Goal: Task Accomplishment & Management: Use online tool/utility

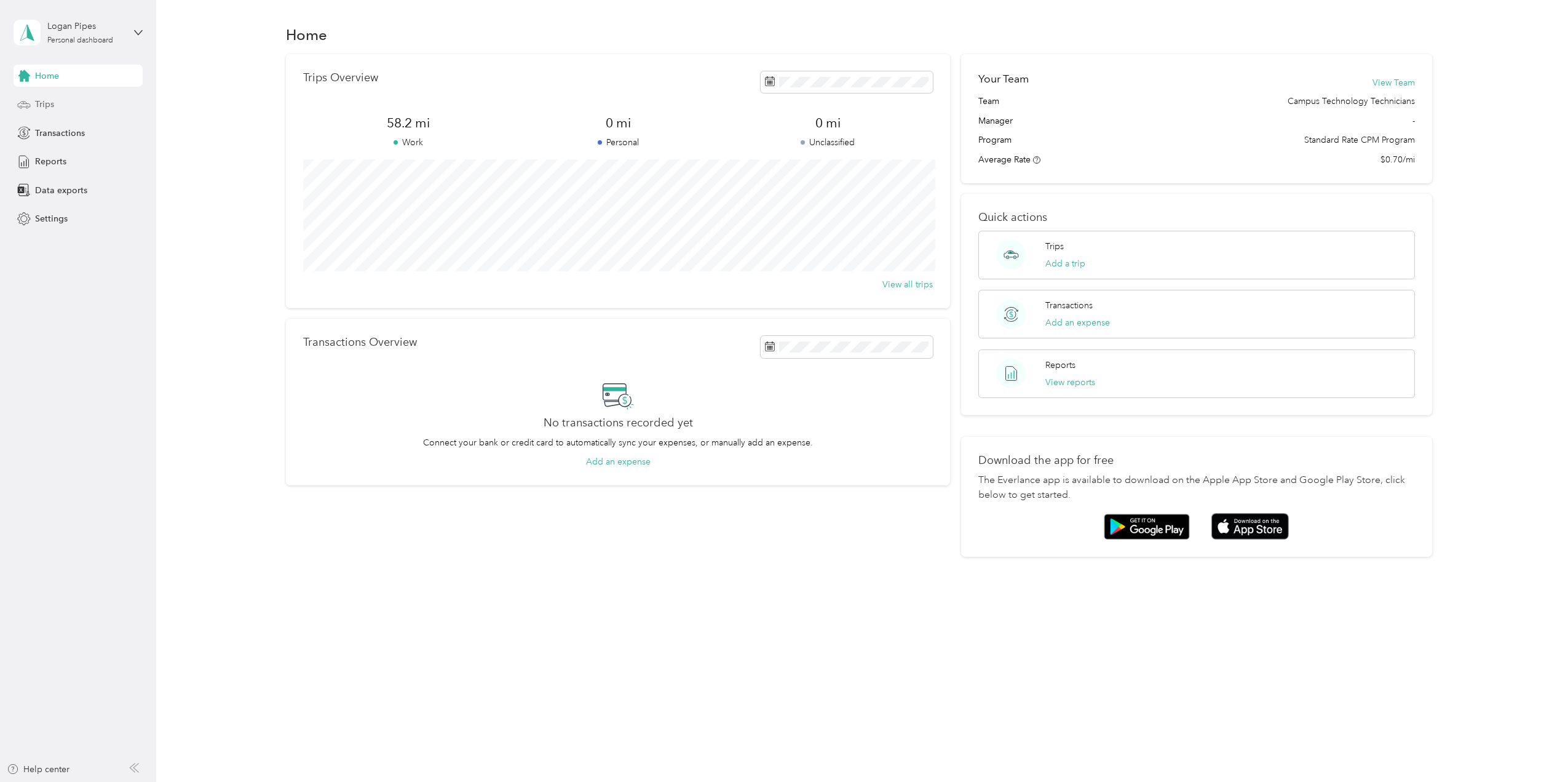
click at [14, 104] on div "Trips" at bounding box center [78, 104] width 129 height 23
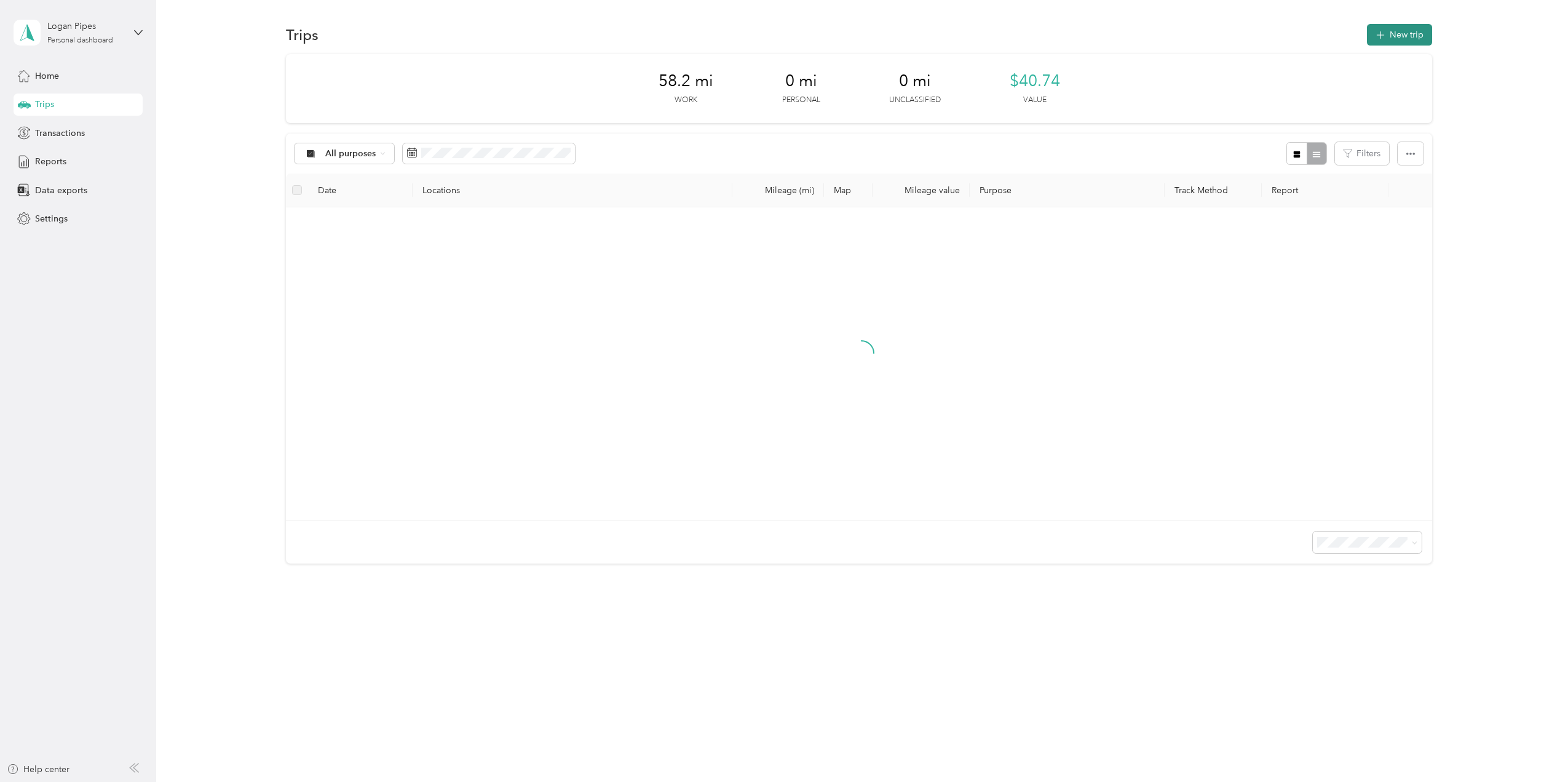
click at [1419, 42] on button "New trip" at bounding box center [1399, 34] width 66 height 22
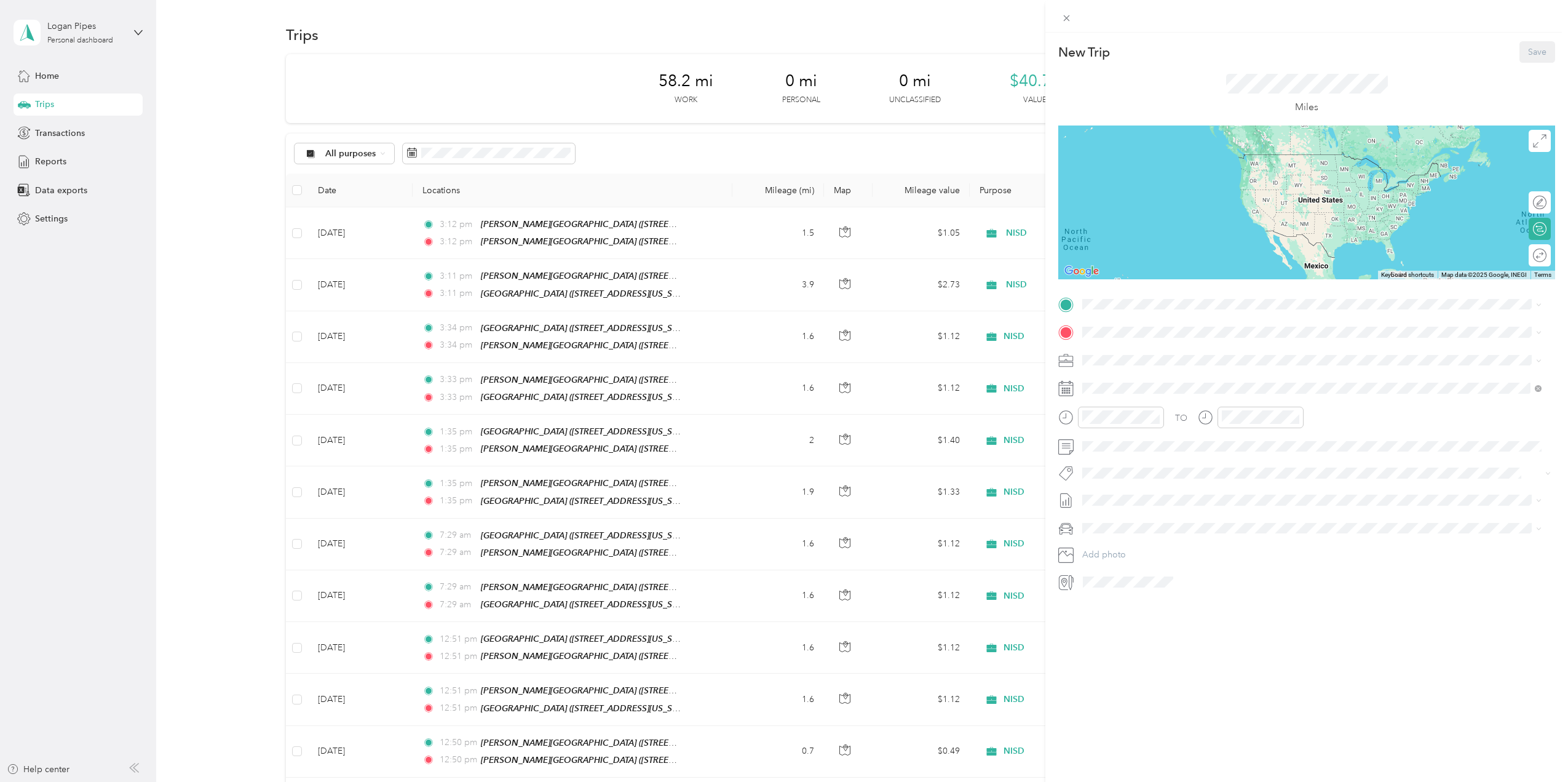
click at [1105, 295] on span at bounding box center [1315, 305] width 477 height 20
click at [1102, 297] on span at bounding box center [1315, 305] width 477 height 20
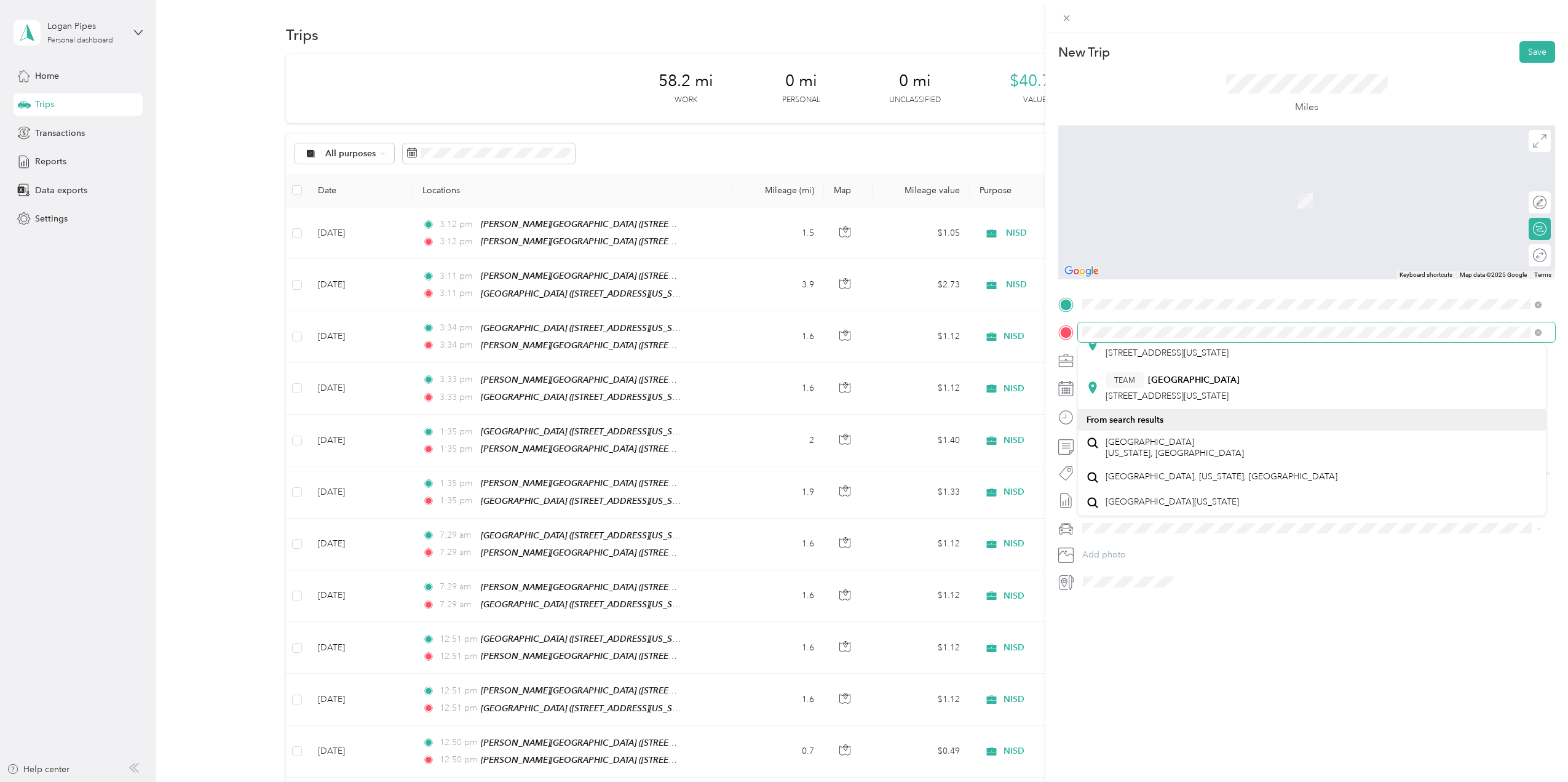
scroll to position [123, 0]
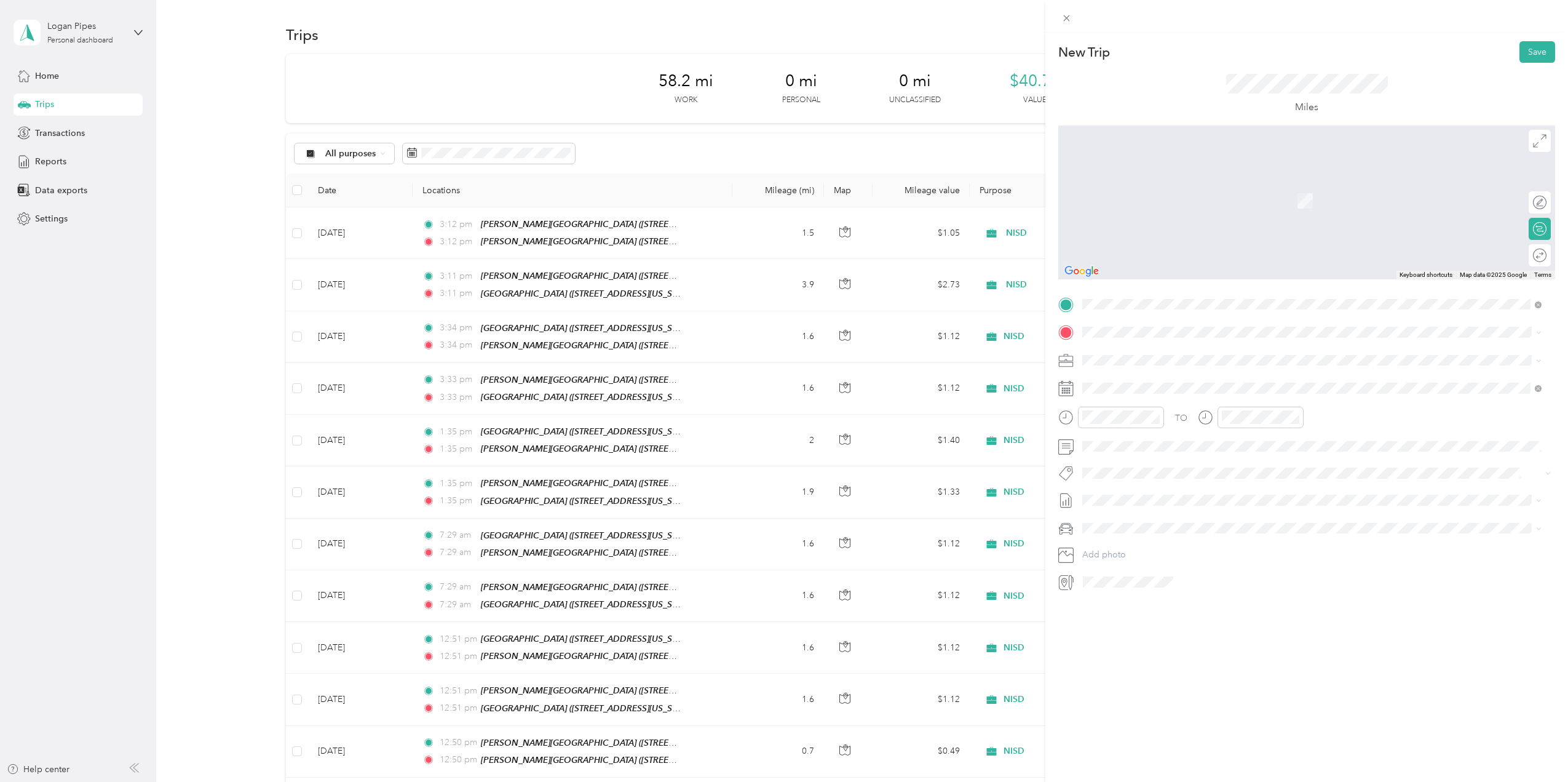
click at [1228, 444] on span "[STREET_ADDRESS][US_STATE]" at bounding box center [1167, 447] width 123 height 11
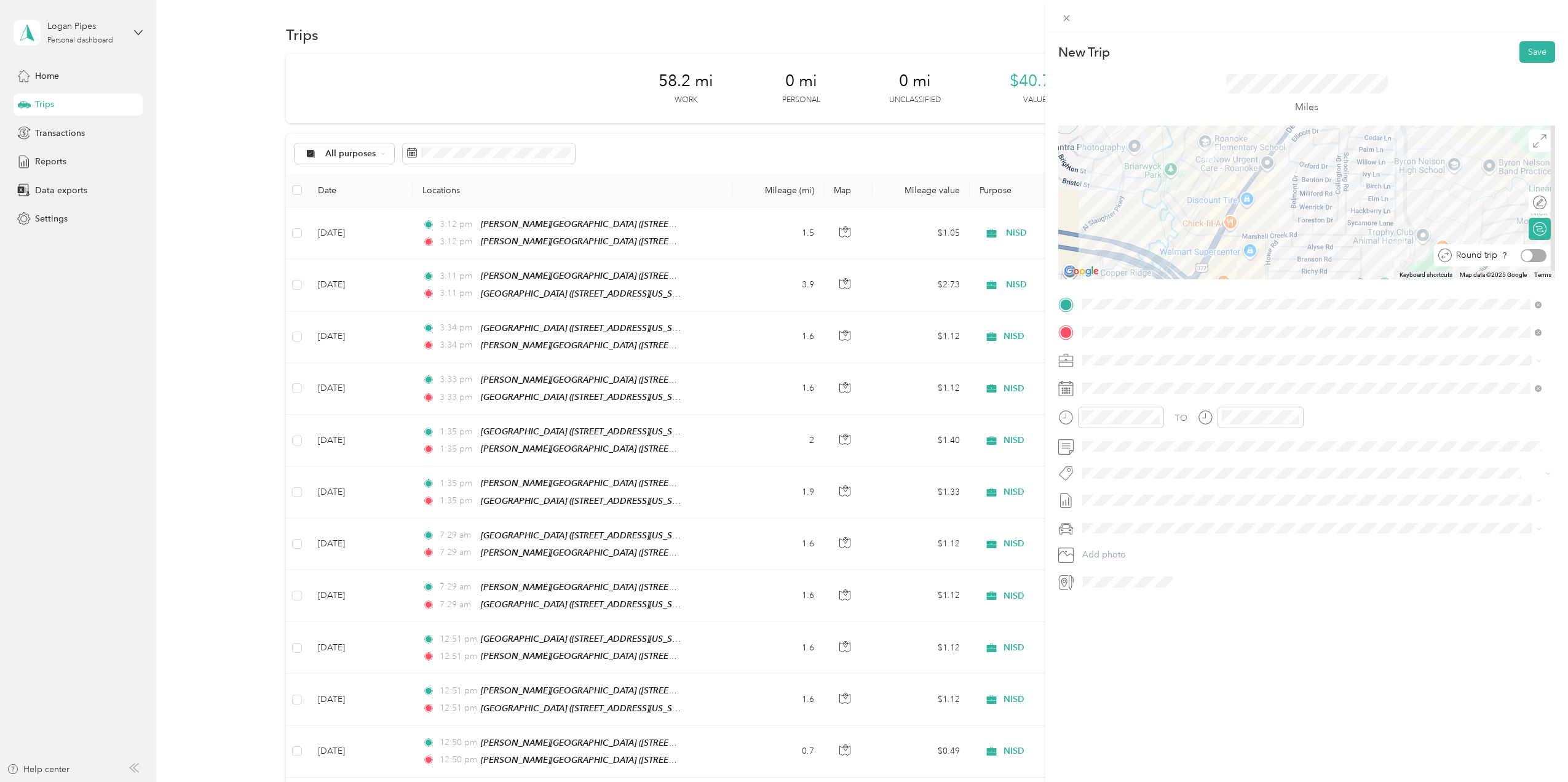
click at [1531, 264] on div "Round trip" at bounding box center [1492, 255] width 117 height 23
click at [1528, 254] on div at bounding box center [1533, 255] width 25 height 13
click at [1519, 50] on button "Save" at bounding box center [1537, 52] width 35 height 22
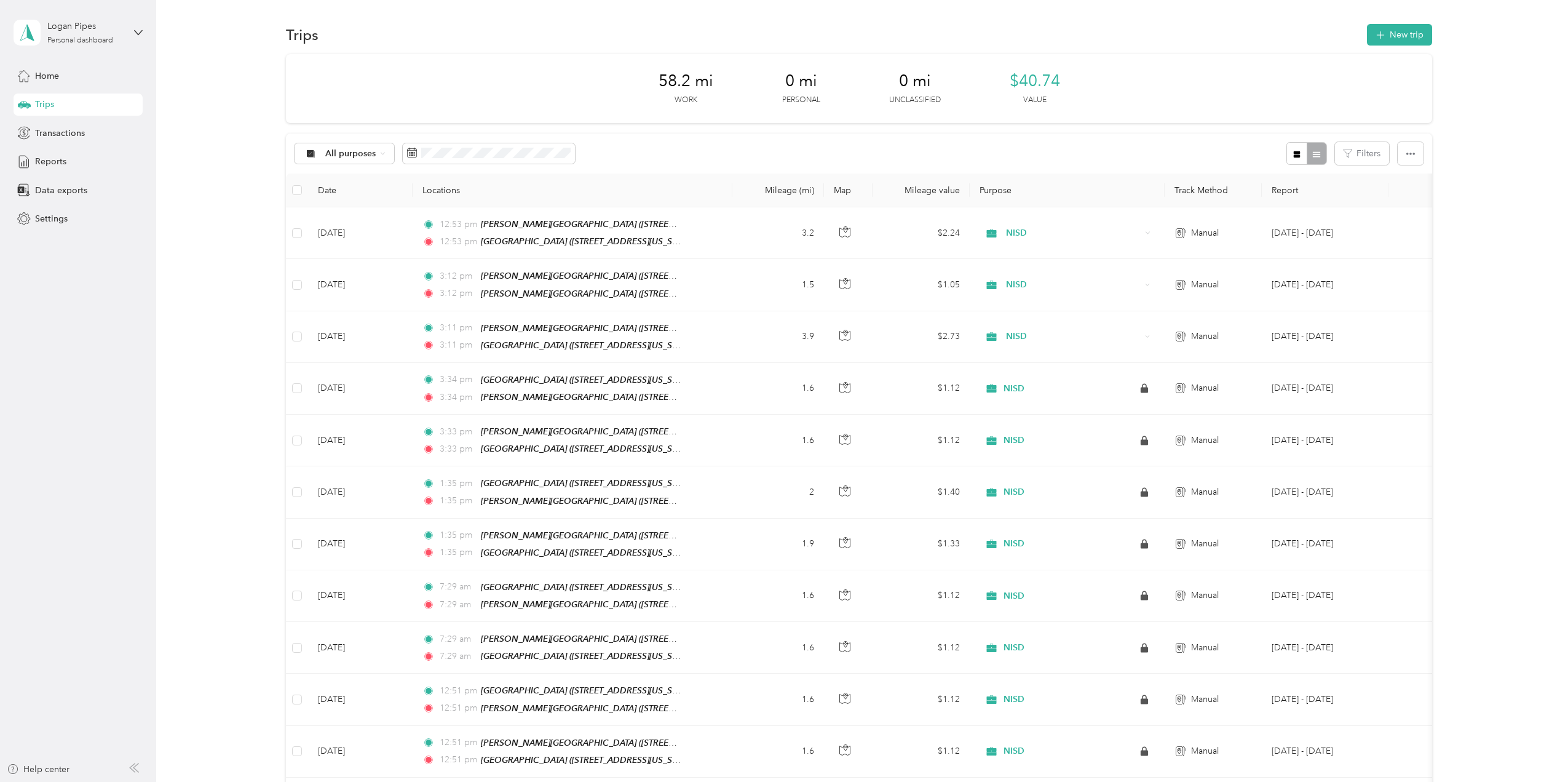
click at [1348, 138] on div "All purposes Filters" at bounding box center [859, 153] width 1146 height 40
